Goal: Transaction & Acquisition: Purchase product/service

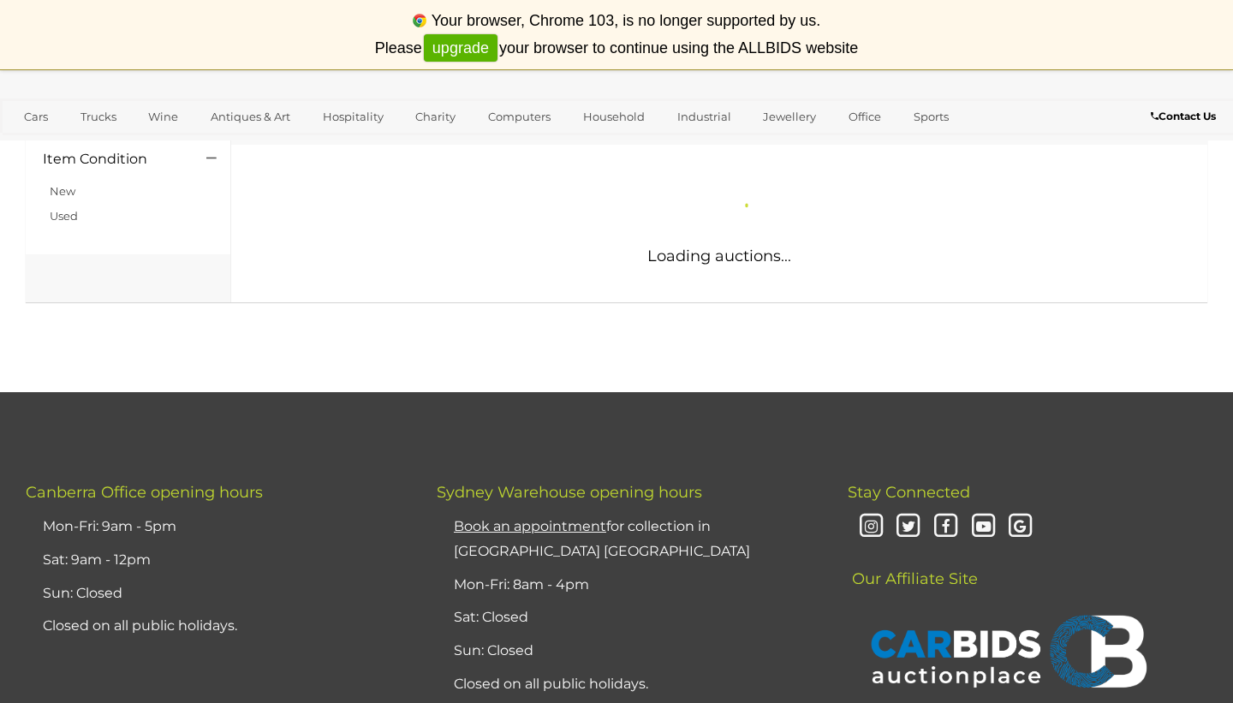
scroll to position [375, 0]
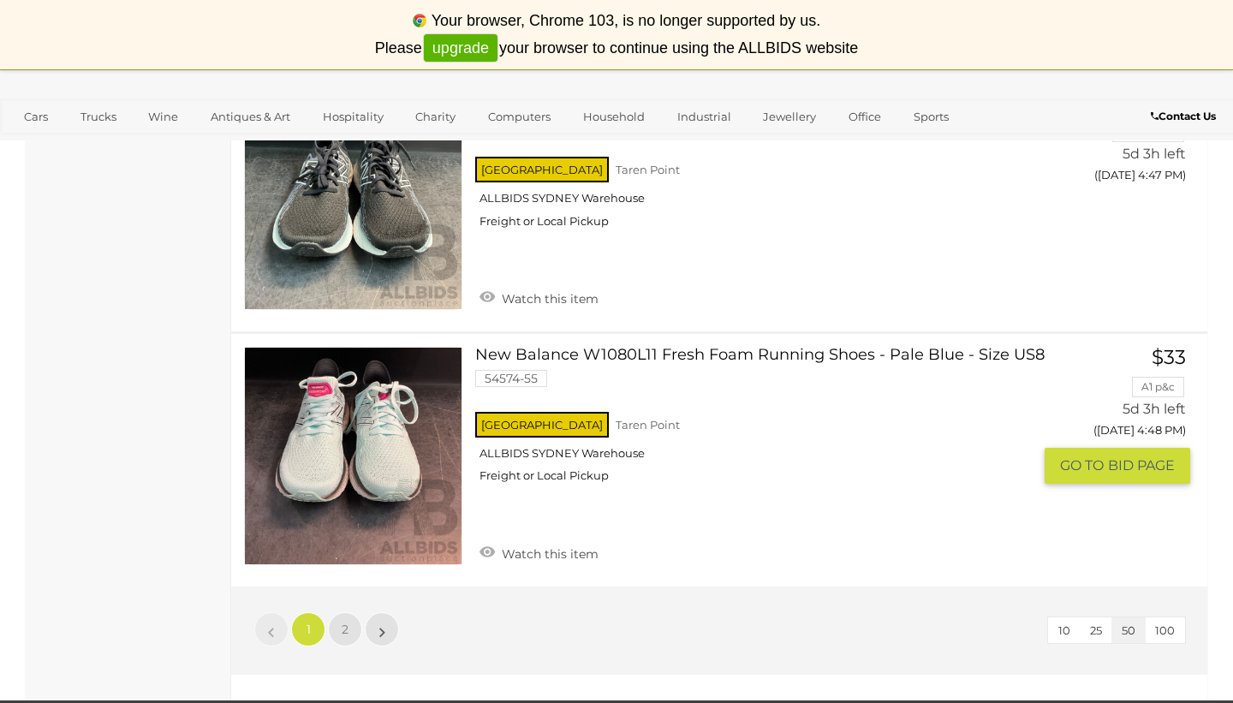
scroll to position [13099, 0]
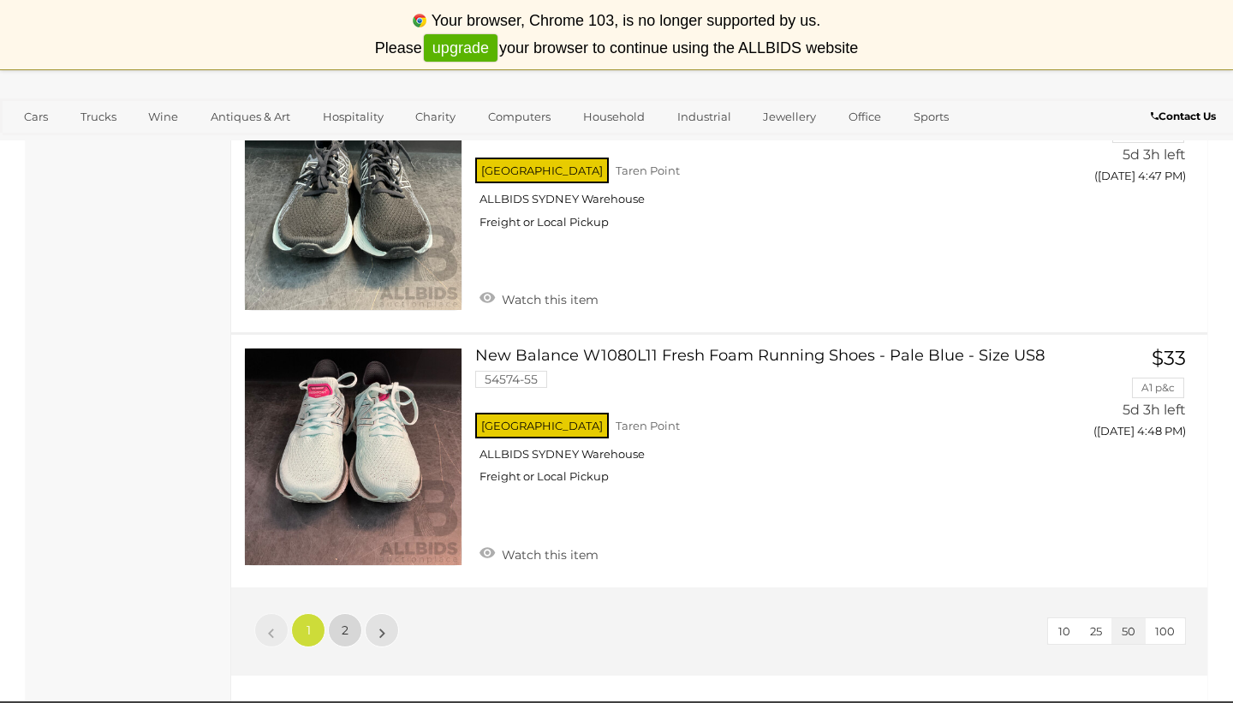
click at [344, 623] on span "2" at bounding box center [345, 630] width 7 height 15
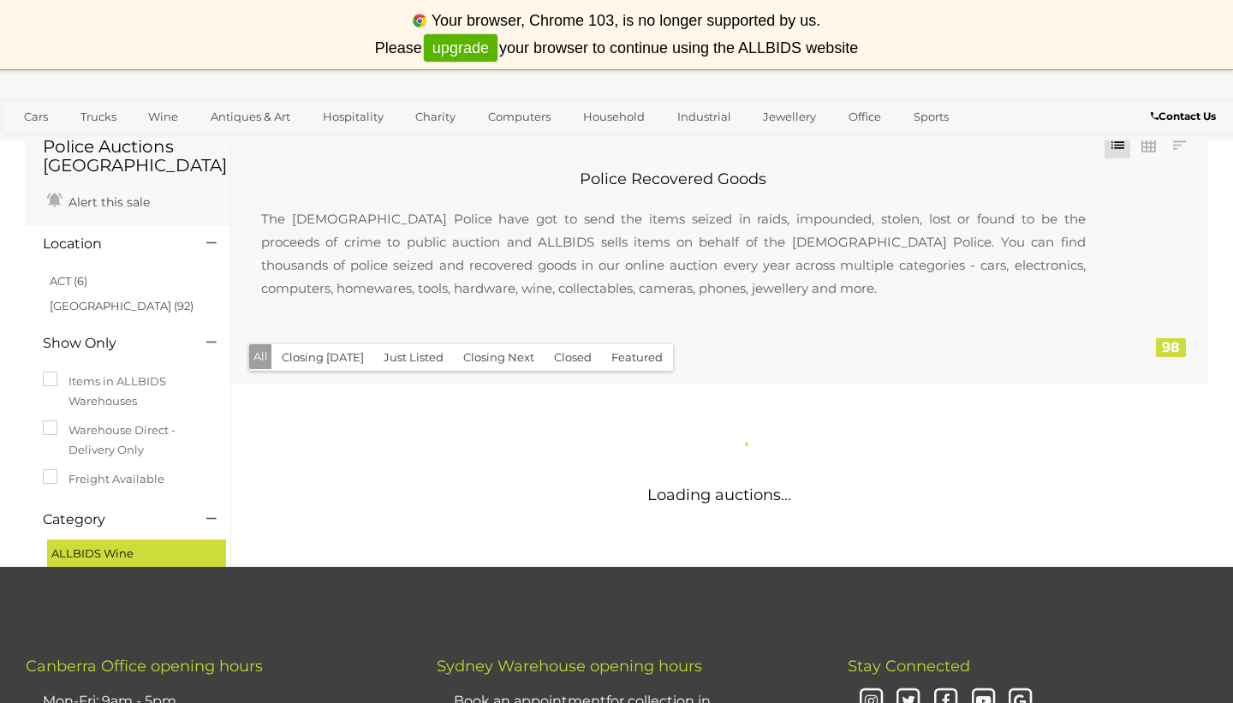
scroll to position [14, 0]
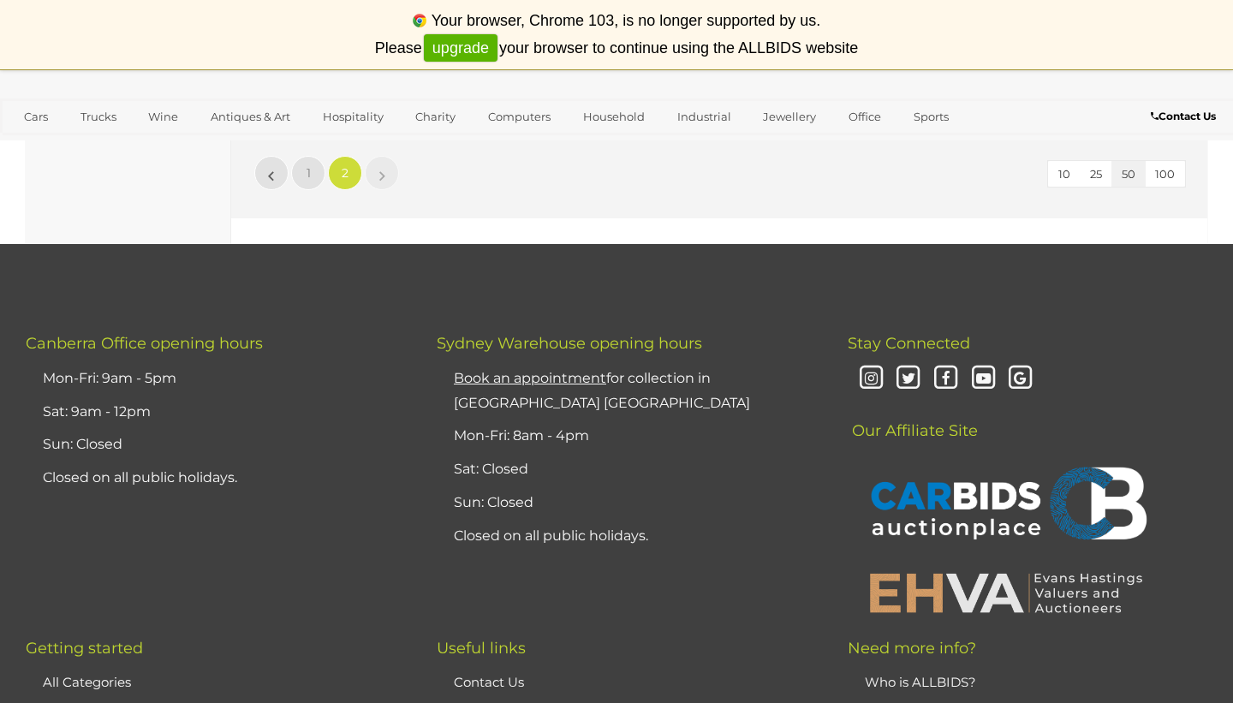
scroll to position [12848, 0]
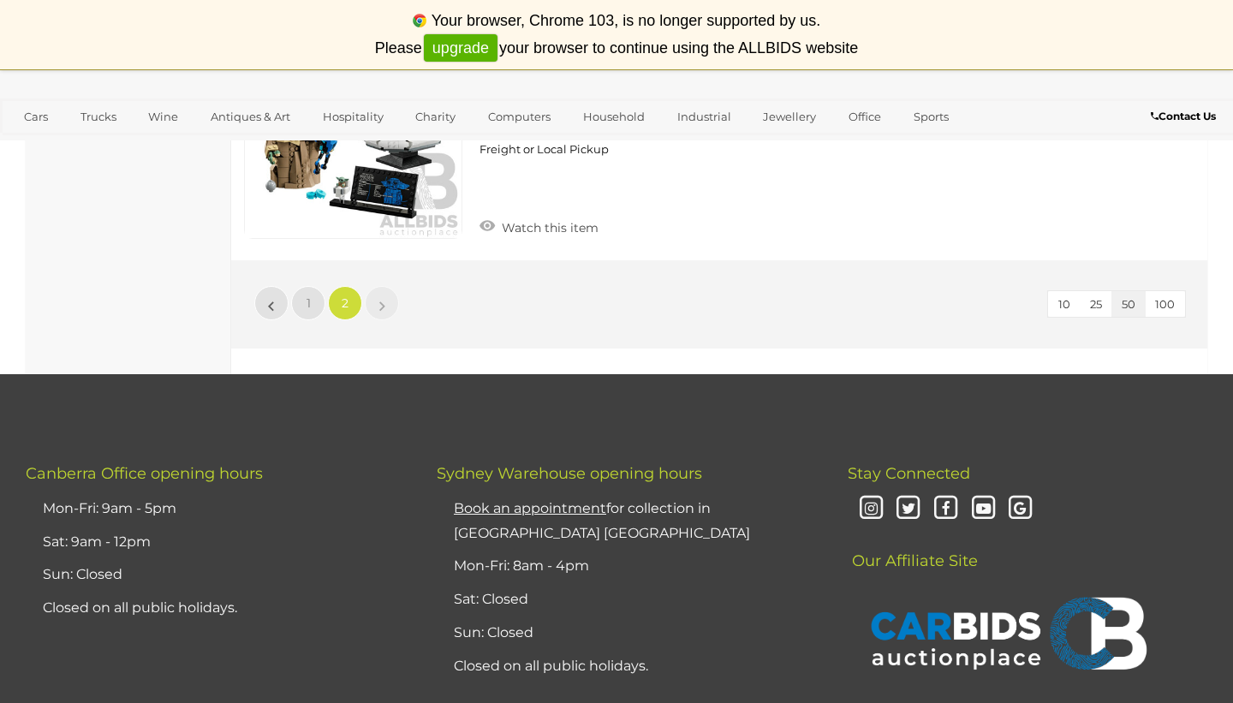
click at [379, 286] on li "»" at bounding box center [382, 303] width 33 height 34
click at [384, 286] on li "»" at bounding box center [382, 303] width 33 height 34
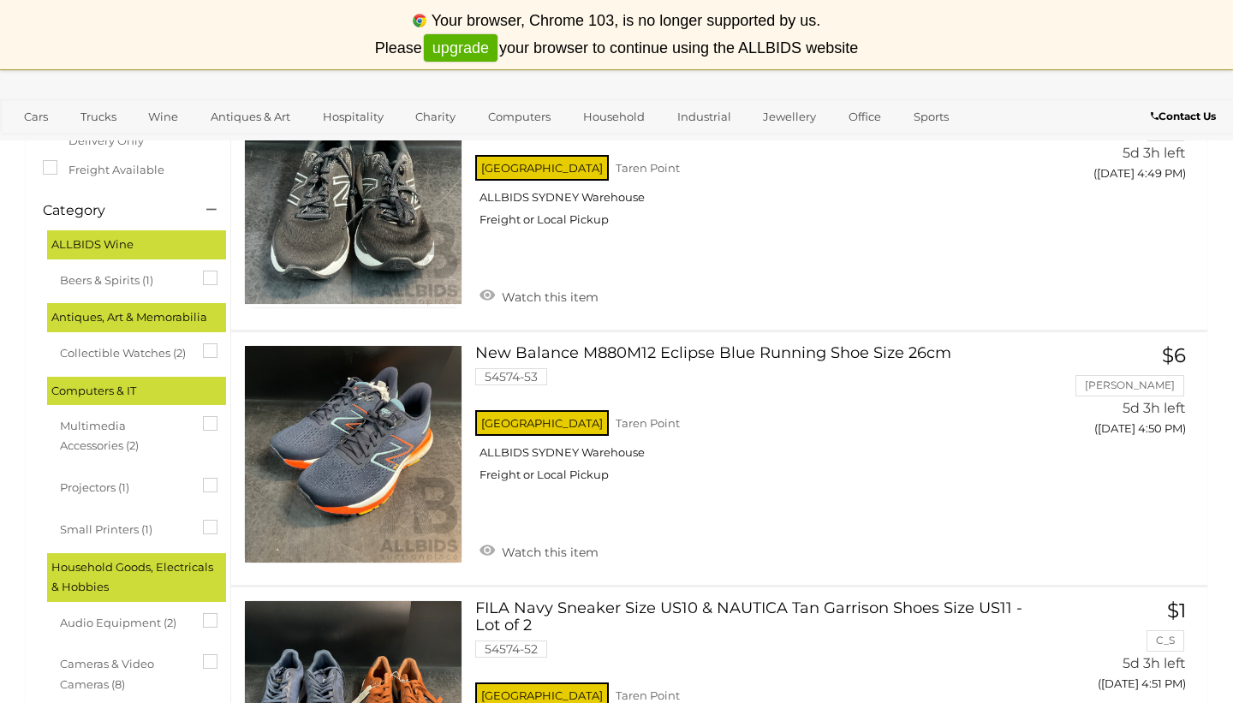
scroll to position [0, 0]
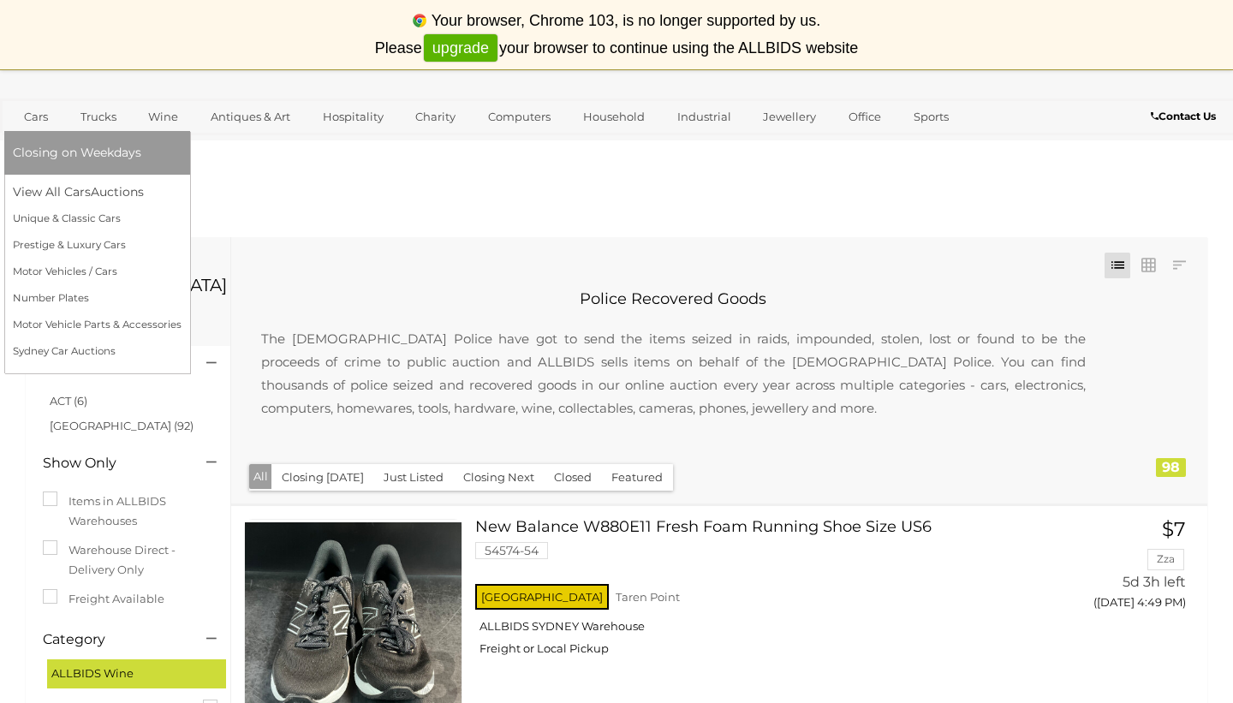
click at [39, 116] on link "Cars" at bounding box center [36, 117] width 46 height 28
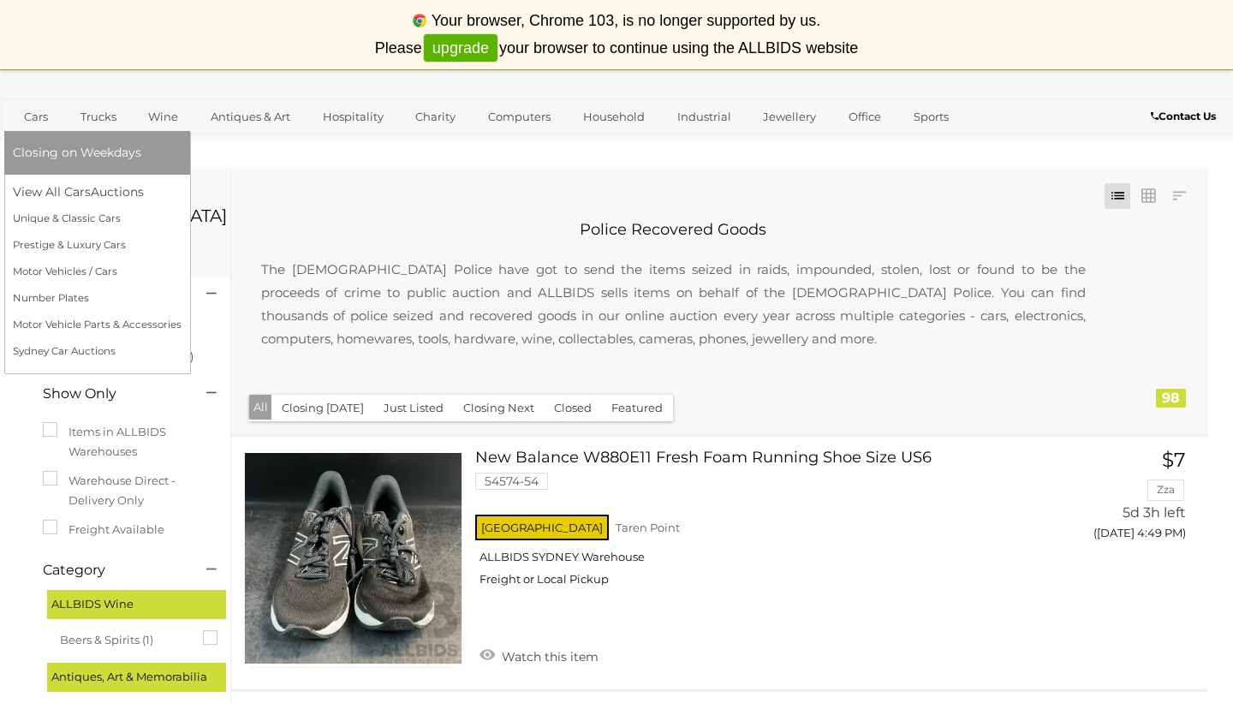
click at [36, 148] on span "Closing on Weekdays" at bounding box center [77, 152] width 128 height 15
